Goal: Information Seeking & Learning: Understand process/instructions

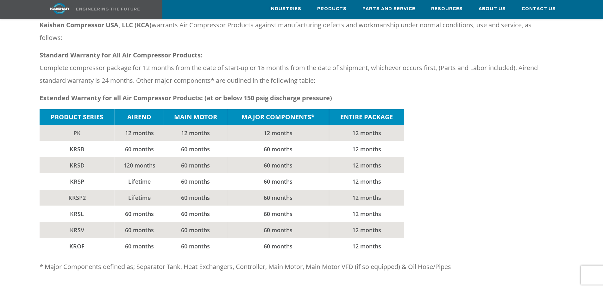
scroll to position [127, 0]
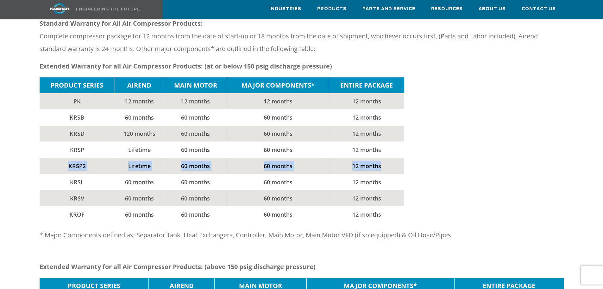
drag, startPoint x: 61, startPoint y: 157, endPoint x: 399, endPoint y: 155, distance: 337.9
click at [399, 158] on tr "KRSP2 Lifetime 60 months 60 months 12 months" at bounding box center [222, 166] width 365 height 16
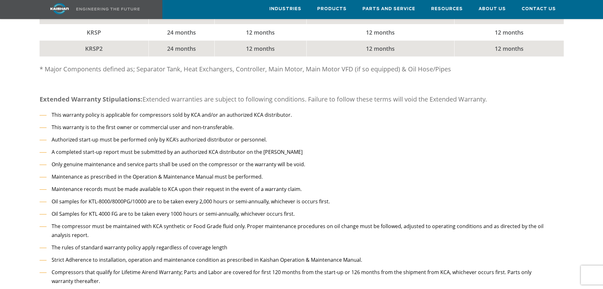
scroll to position [443, 0]
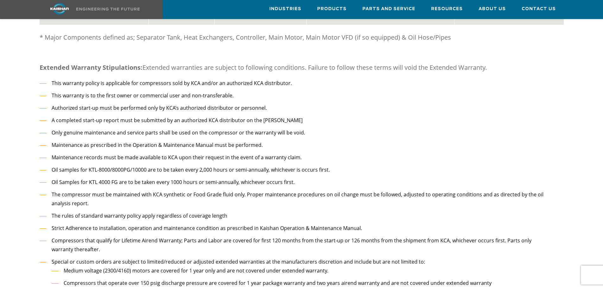
click at [150, 129] on ul "This warranty policy is applicable for compressors sold by KCA and/or an author…" at bounding box center [296, 185] width 513 height 212
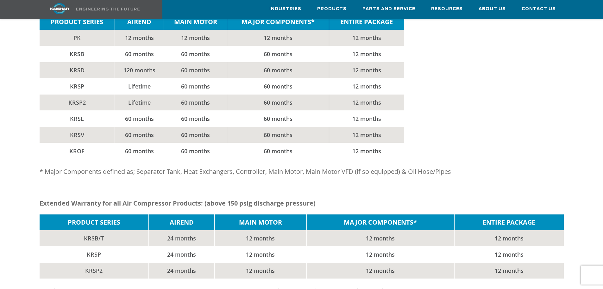
scroll to position [127, 0]
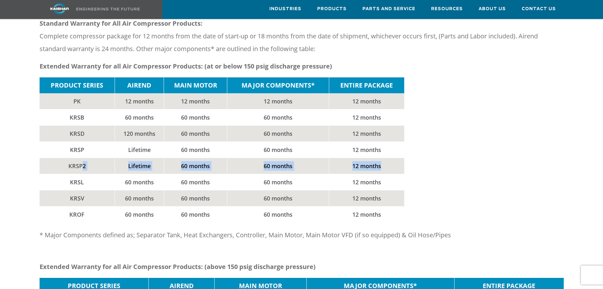
drag, startPoint x: 89, startPoint y: 157, endPoint x: 388, endPoint y: 152, distance: 298.4
click at [388, 158] on tr "KRSP2 Lifetime 60 months 60 months 12 months" at bounding box center [222, 166] width 365 height 16
click at [405, 153] on div "PRODUCT SERIES AIREND MAIN MOTOR MAJOR COMPONENTS* ENTIRE PACKAGE PK 12 months …" at bounding box center [302, 149] width 524 height 145
drag, startPoint x: 314, startPoint y: 155, endPoint x: 167, endPoint y: 156, distance: 147.6
click at [167, 158] on tr "KRSP2 Lifetime 60 months 60 months 12 months" at bounding box center [222, 166] width 365 height 16
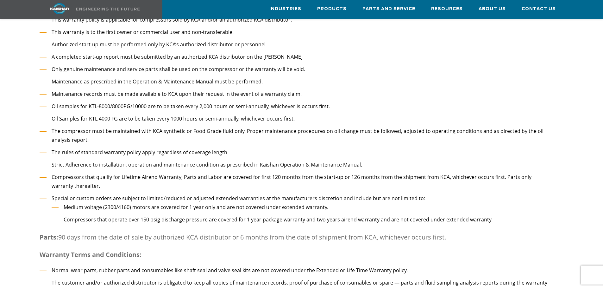
scroll to position [475, 0]
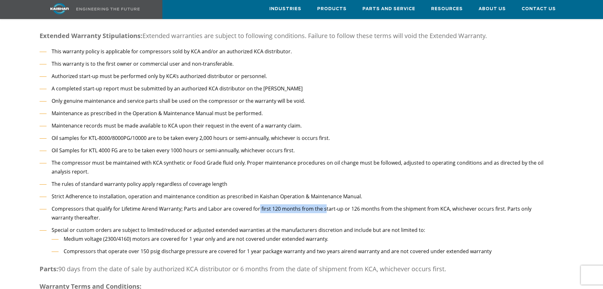
drag, startPoint x: 322, startPoint y: 199, endPoint x: 256, endPoint y: 201, distance: 65.6
click at [256, 204] on li "Compressors that qualify for Lifetime Airend Warranty; Parts and Labor are cove…" at bounding box center [296, 213] width 513 height 18
click at [230, 204] on li "Compressors that qualify for Lifetime Airend Warranty; Parts and Labor are cove…" at bounding box center [296, 213] width 513 height 18
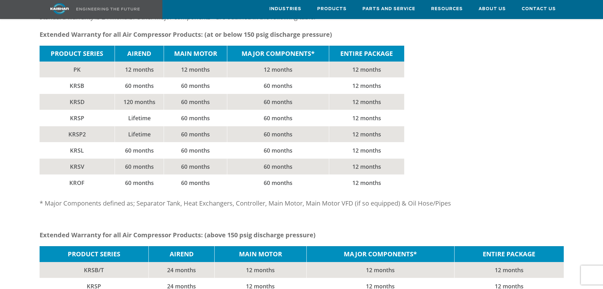
scroll to position [127, 0]
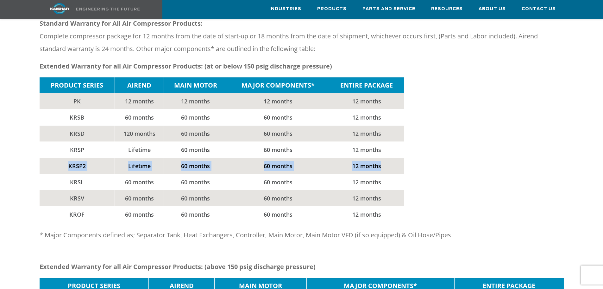
drag, startPoint x: 389, startPoint y: 153, endPoint x: 49, endPoint y: 156, distance: 340.1
click at [49, 158] on tr "KRSP2 Lifetime 60 months 60 months 12 months" at bounding box center [222, 166] width 365 height 16
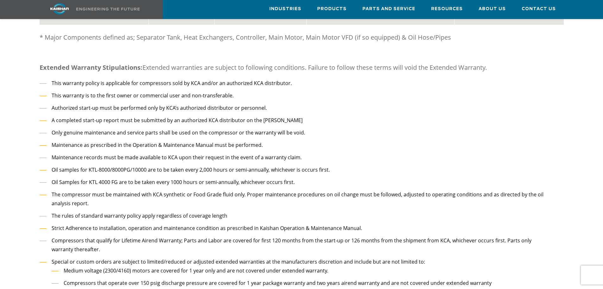
scroll to position [412, 0]
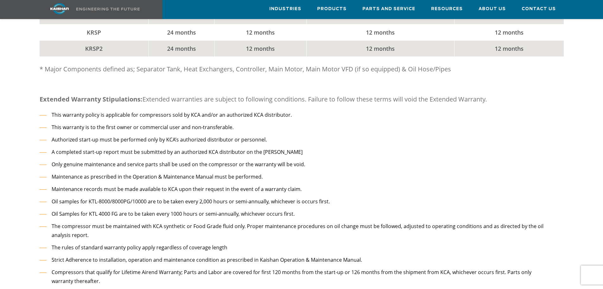
click at [278, 184] on li "Maintenance records must be made available to KCA upon their request in the eve…" at bounding box center [296, 188] width 513 height 9
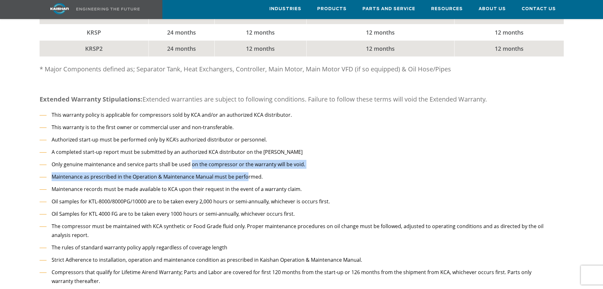
drag, startPoint x: 246, startPoint y: 170, endPoint x: 191, endPoint y: 150, distance: 58.2
click at [191, 150] on ul "This warranty policy is applicable for compressors sold by KCA and/or an author…" at bounding box center [296, 216] width 513 height 212
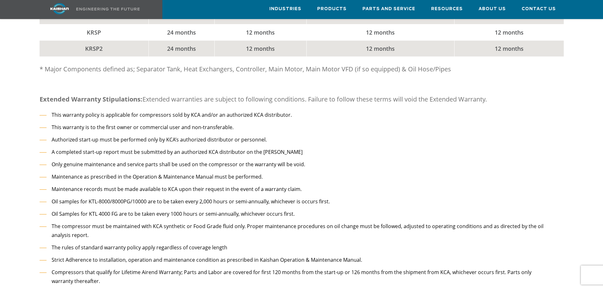
drag, startPoint x: 195, startPoint y: 193, endPoint x: 192, endPoint y: 191, distance: 3.4
click at [194, 197] on li "Oil samples for KTL-8000/8000PG/10000 are to be taken every 2,000 hours or semi…" at bounding box center [296, 201] width 513 height 9
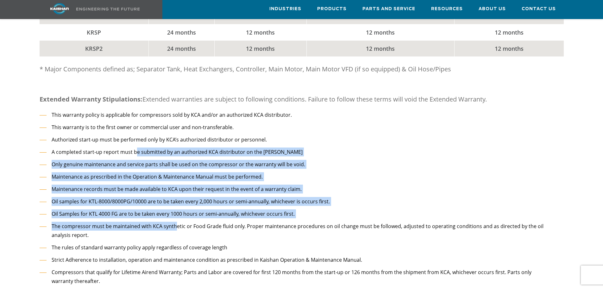
drag, startPoint x: 176, startPoint y: 213, endPoint x: 135, endPoint y: 136, distance: 87.1
click at [136, 137] on ul "This warranty policy is applicable for compressors sold by KCA and/or an author…" at bounding box center [296, 216] width 513 height 212
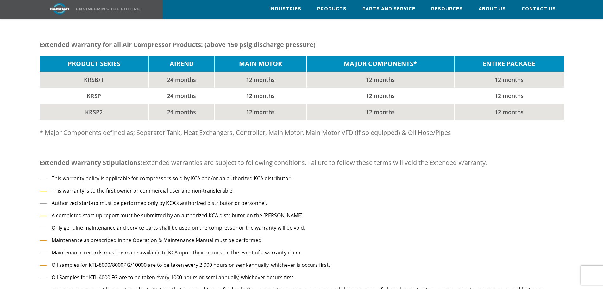
click at [168, 174] on li "This warranty policy is applicable for compressors sold by KCA and/or an author…" at bounding box center [296, 178] width 513 height 9
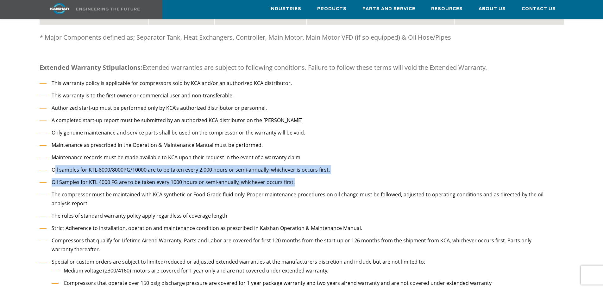
drag, startPoint x: 54, startPoint y: 162, endPoint x: 314, endPoint y: 168, distance: 260.7
click at [314, 168] on ul "This warranty policy is applicable for compressors sold by KCA and/or an author…" at bounding box center [296, 185] width 513 height 212
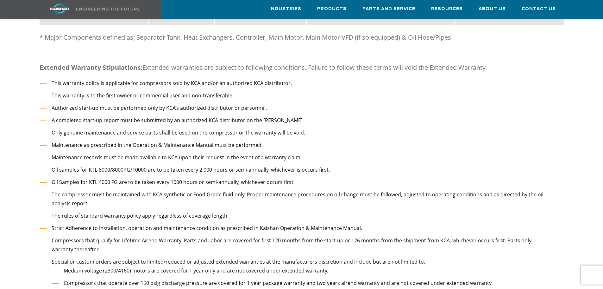
click at [238, 190] on li "The compressor must be maintained with KCA synthetic or Food Grade fluid only. …" at bounding box center [296, 199] width 513 height 18
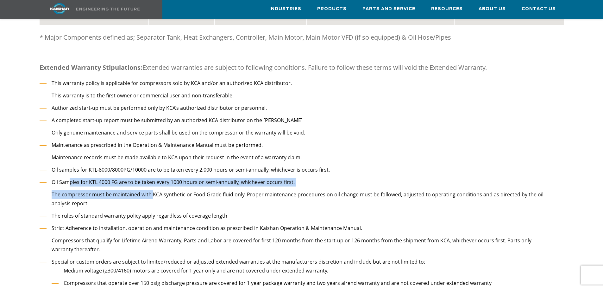
drag, startPoint x: 68, startPoint y: 174, endPoint x: 151, endPoint y: 180, distance: 82.9
click at [151, 180] on ul "This warranty policy is applicable for compressors sold by KCA and/or an author…" at bounding box center [296, 185] width 513 height 212
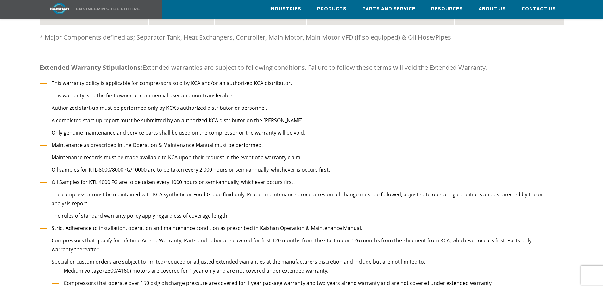
click at [164, 211] on li "The rules of standard warranty policy apply regardless of coverage length" at bounding box center [296, 215] width 513 height 9
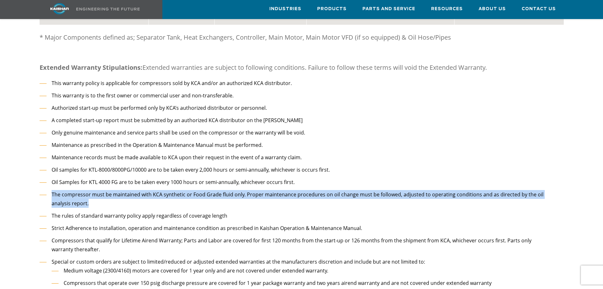
drag, startPoint x: 105, startPoint y: 195, endPoint x: 50, endPoint y: 184, distance: 55.7
click at [50, 190] on li "The compressor must be maintained with KCA synthetic or Food Grade fluid only. …" at bounding box center [296, 199] width 513 height 18
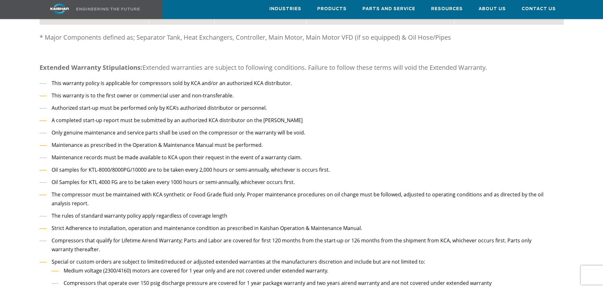
click at [105, 198] on ul "This warranty policy is applicable for compressors sold by KCA and/or an author…" at bounding box center [296, 185] width 513 height 212
